Goal: Information Seeking & Learning: Learn about a topic

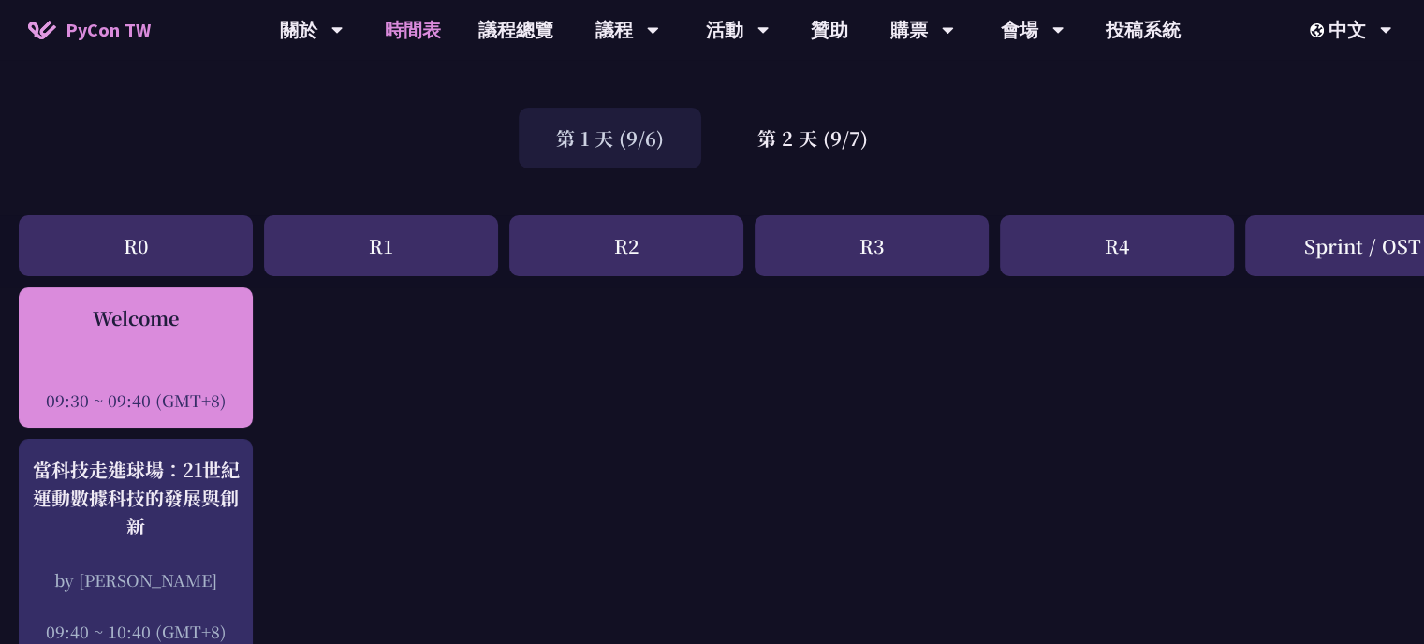
click at [228, 329] on div "Welcome" at bounding box center [135, 318] width 215 height 28
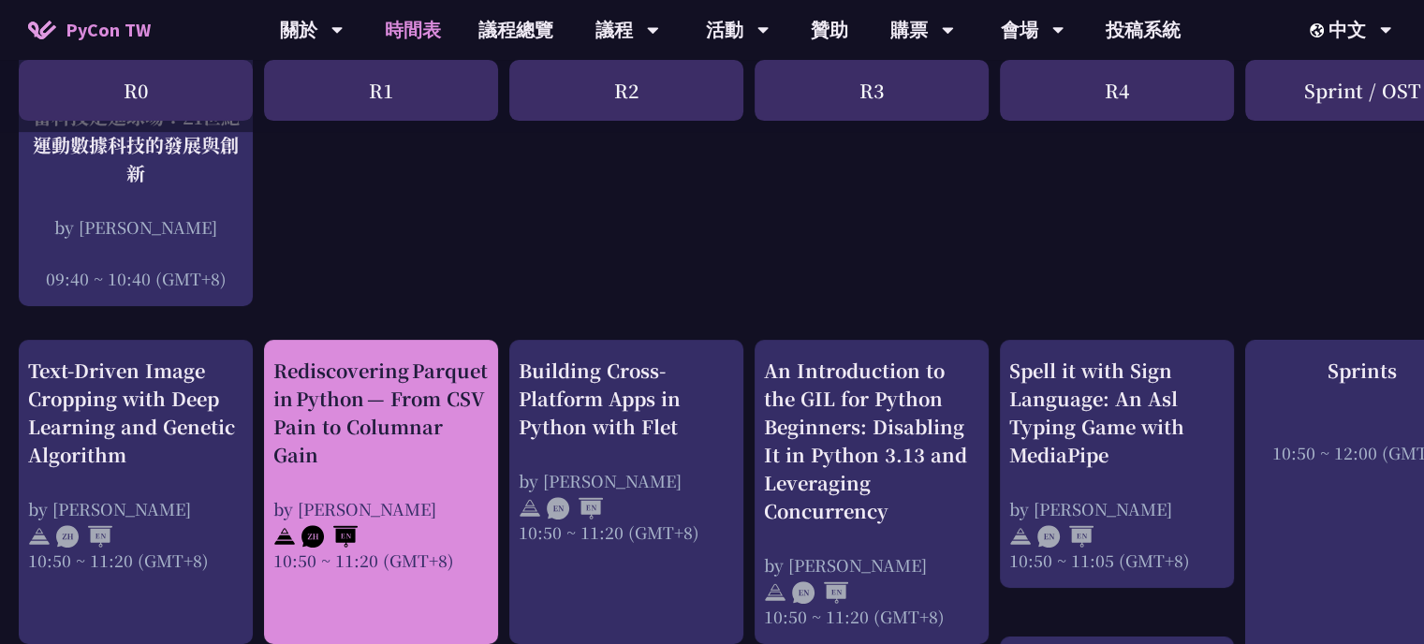
scroll to position [562, 0]
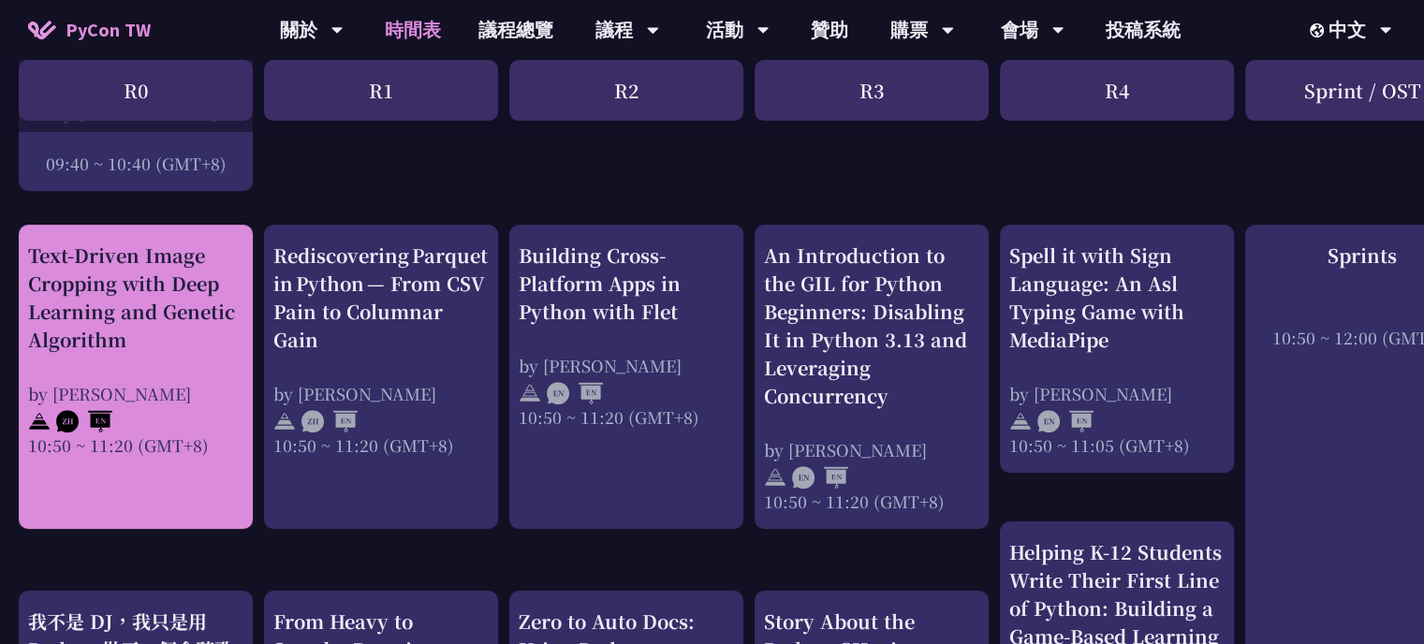
click at [188, 295] on div "Text-Driven Image Cropping with Deep Learning and Genetic Algorithm" at bounding box center [135, 298] width 215 height 112
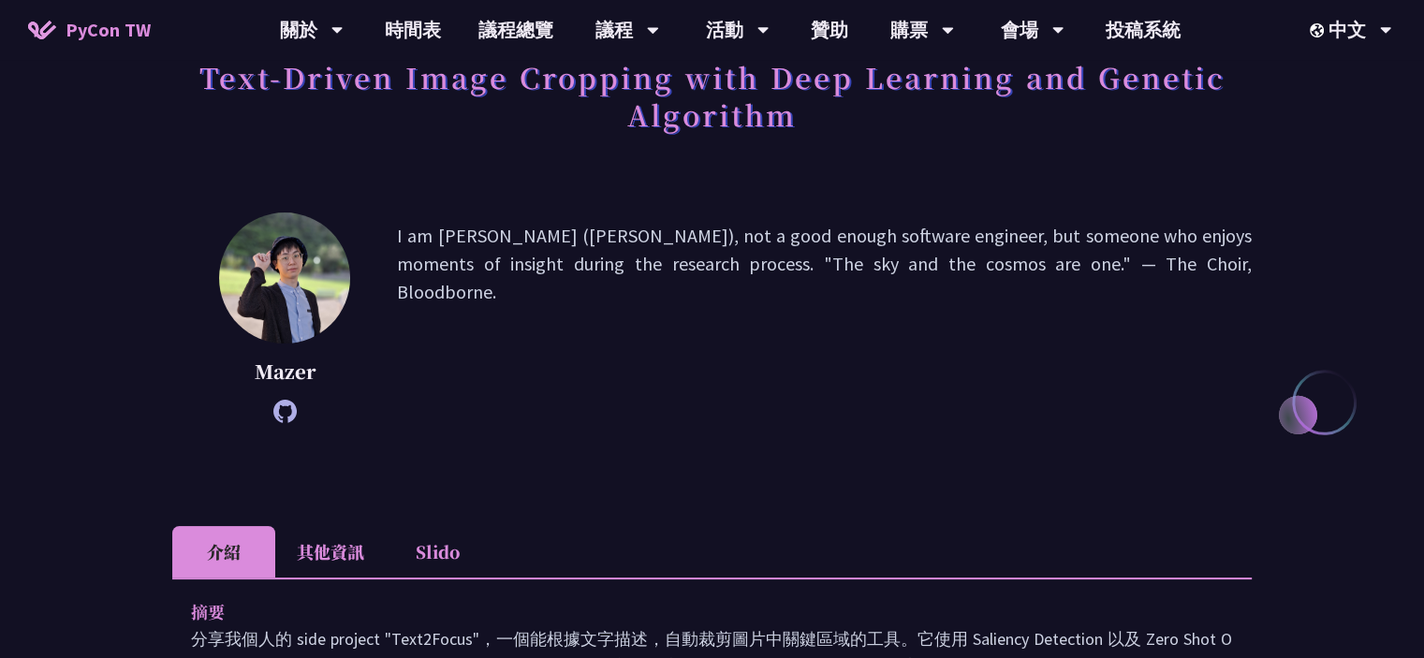
scroll to position [94, 0]
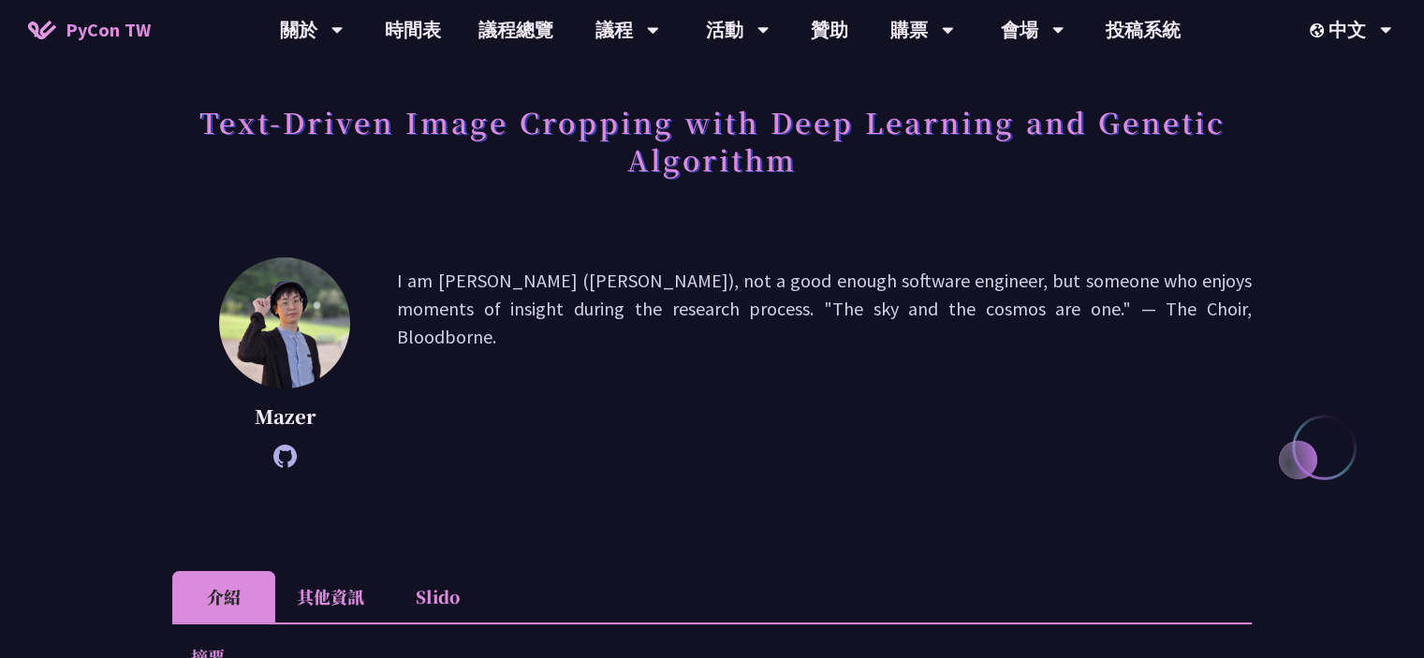
drag, startPoint x: 675, startPoint y: 314, endPoint x: 1198, endPoint y: 303, distance: 523.5
click at [1198, 303] on p "I am [PERSON_NAME] ([PERSON_NAME]), not a good enough software engineer, but so…" at bounding box center [824, 363] width 855 height 192
click at [1074, 312] on p "I am [PERSON_NAME] ([PERSON_NAME]), not a good enough software engineer, but so…" at bounding box center [824, 363] width 855 height 192
click at [1027, 299] on p "I am [PERSON_NAME] ([PERSON_NAME]), not a good enough software engineer, but so…" at bounding box center [824, 363] width 855 height 192
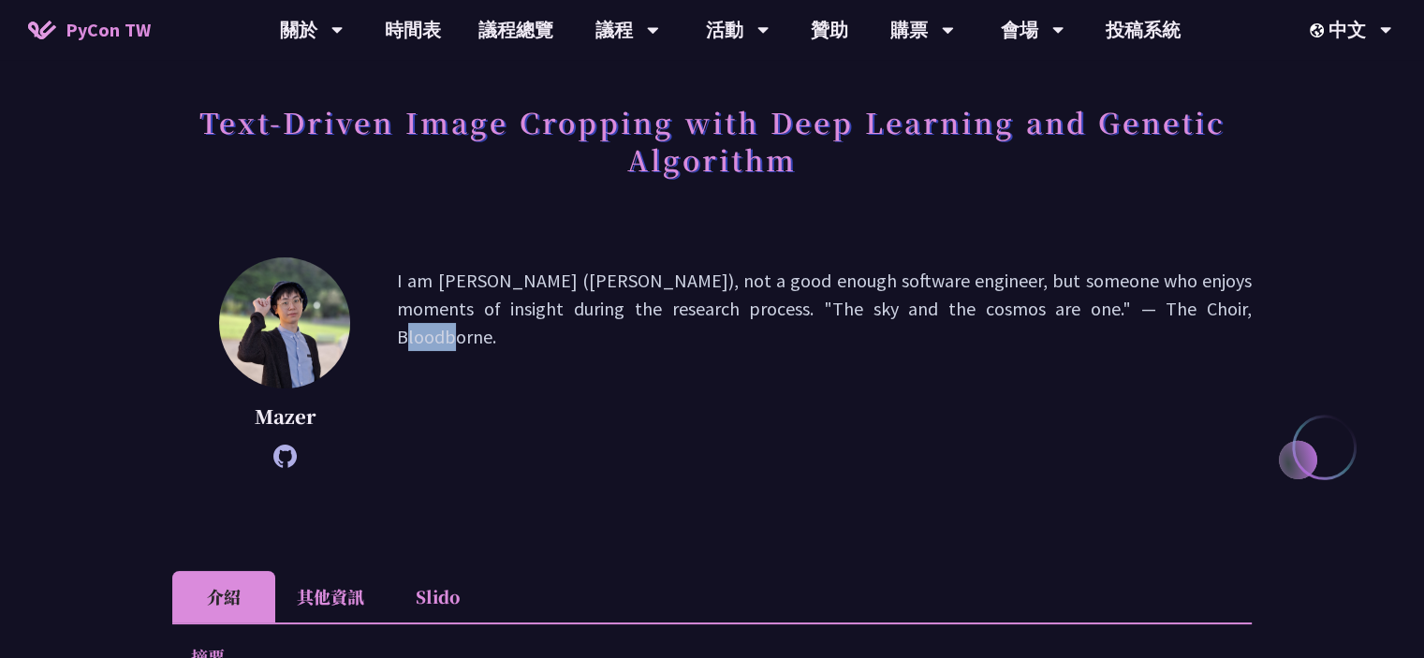
click at [734, 468] on div "[PERSON_NAME] I am [PERSON_NAME] ([PERSON_NAME]), not a good enough software en…" at bounding box center [711, 390] width 1079 height 267
drag, startPoint x: 1192, startPoint y: 317, endPoint x: 698, endPoint y: 359, distance: 496.1
click at [649, 377] on p "I am [PERSON_NAME] ([PERSON_NAME]), not a good enough software engineer, but so…" at bounding box center [824, 363] width 855 height 192
click at [1010, 316] on p "I am [PERSON_NAME] ([PERSON_NAME]), not a good enough software engineer, but so…" at bounding box center [824, 363] width 855 height 192
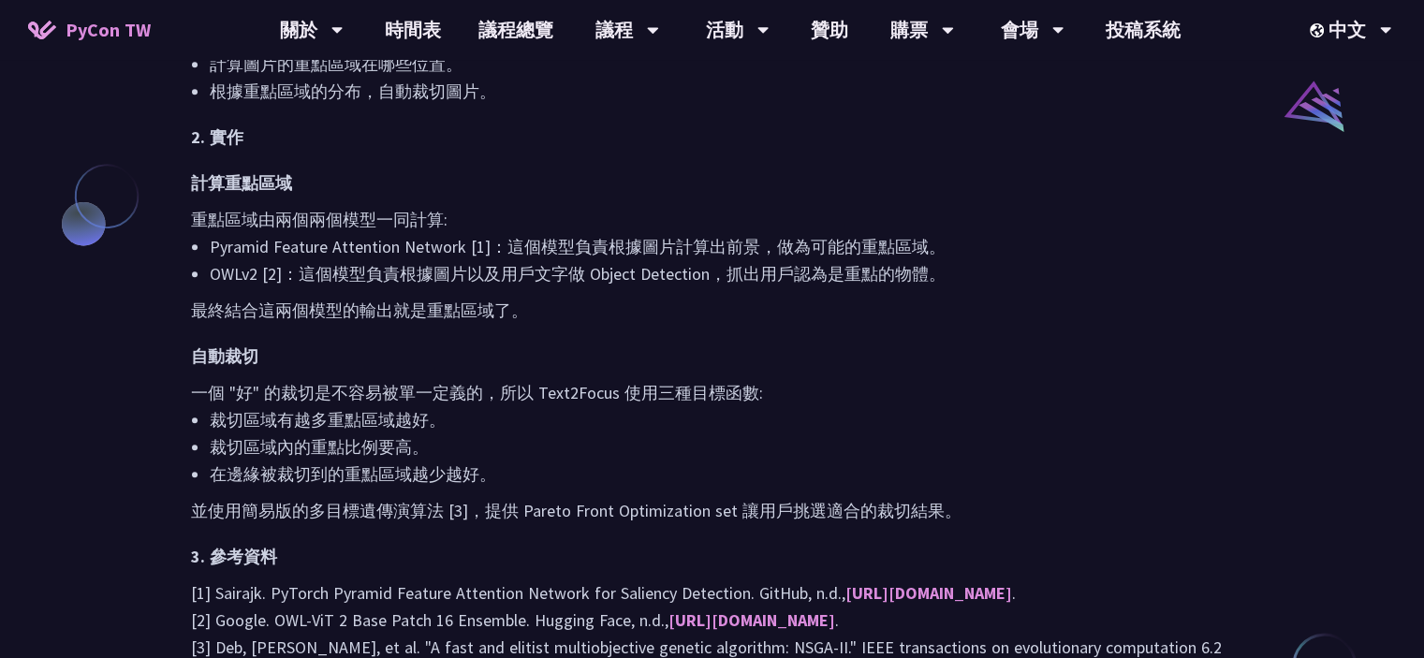
scroll to position [1592, 0]
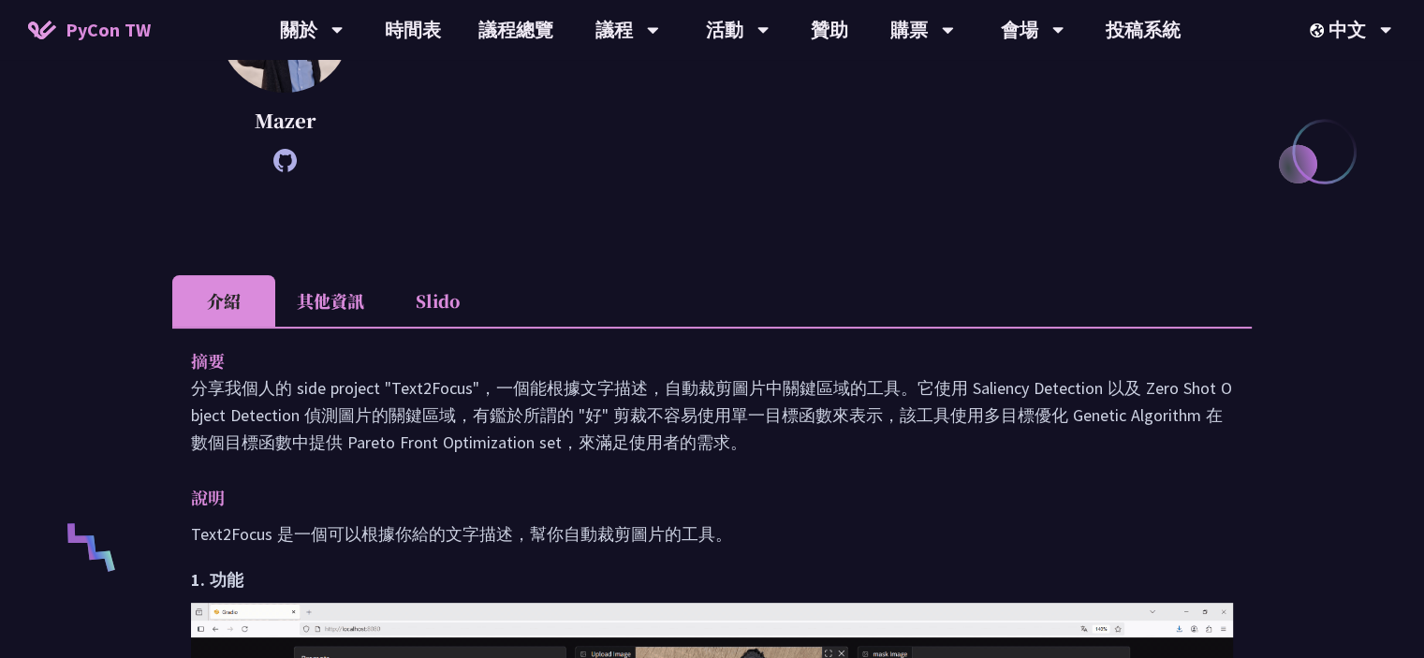
drag, startPoint x: 378, startPoint y: 277, endPoint x: 352, endPoint y: 228, distance: 55.3
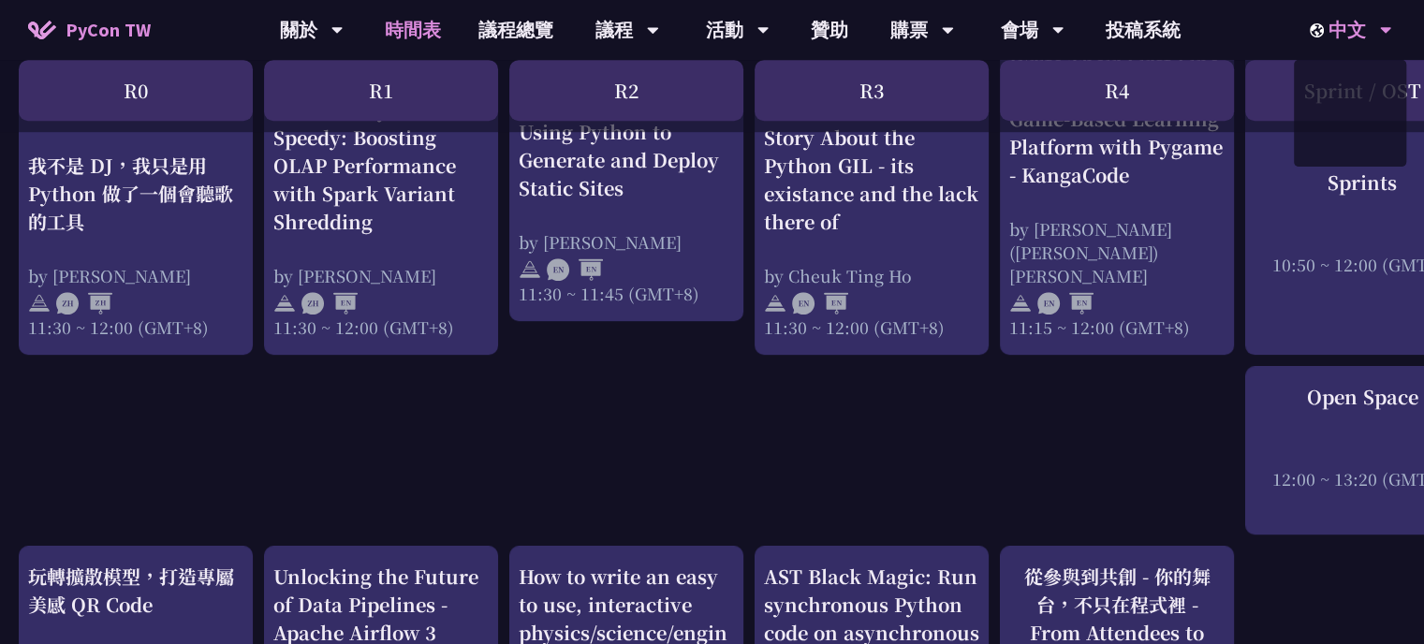
scroll to position [1024, 0]
